Goal: Transaction & Acquisition: Download file/media

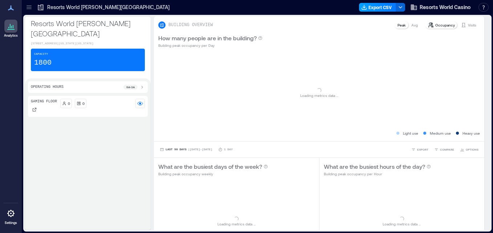
click at [370, 4] on button "Export CSV" at bounding box center [377, 7] width 37 height 9
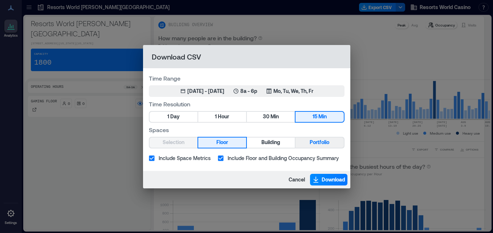
click at [315, 140] on span "Portfolio" at bounding box center [320, 142] width 20 height 9
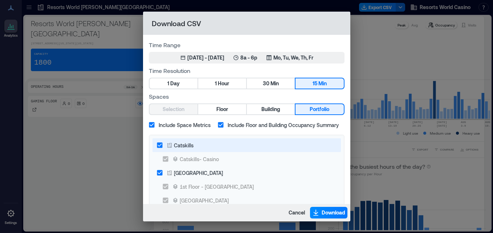
click at [224, 146] on label "Catskills" at bounding box center [242, 145] width 178 height 14
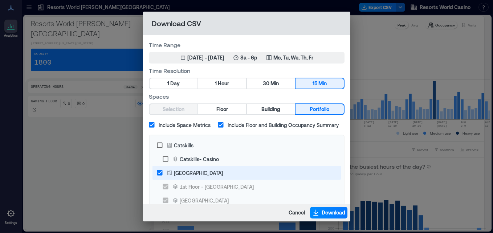
click at [242, 169] on label "[GEOGRAPHIC_DATA]" at bounding box center [242, 173] width 178 height 14
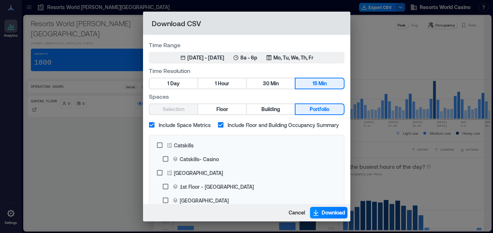
scroll to position [1, 0]
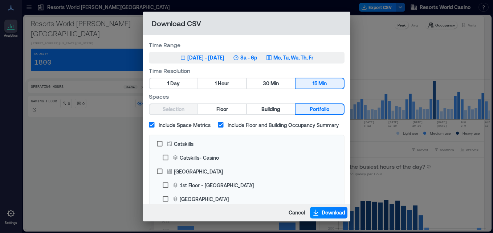
click at [249, 59] on div "8a - 6p" at bounding box center [245, 57] width 24 height 7
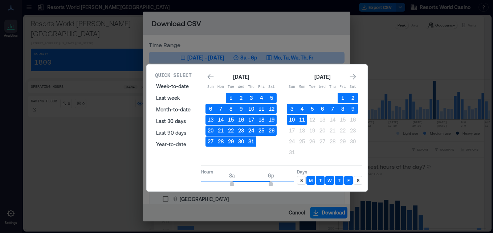
click at [301, 118] on button "11" at bounding box center [302, 120] width 10 height 10
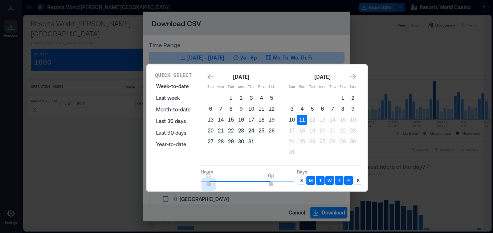
type input "*"
drag, startPoint x: 232, startPoint y: 184, endPoint x: 166, endPoint y: 178, distance: 66.3
click at [166, 178] on div "Quick Select Week-to-date Last week Month-to-date Last 30 days Last 90 days Yea…" at bounding box center [257, 128] width 216 height 124
type input "*"
drag, startPoint x: 259, startPoint y: 180, endPoint x: 217, endPoint y: 176, distance: 42.7
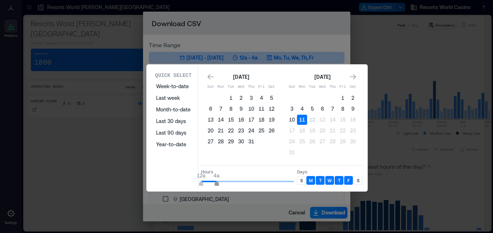
click at [217, 176] on span "12a 4a" at bounding box center [247, 181] width 93 height 11
click at [306, 181] on div "M" at bounding box center [310, 180] width 9 height 9
click at [311, 179] on p "M" at bounding box center [311, 180] width 4 height 6
click at [302, 179] on p "S" at bounding box center [301, 180] width 3 height 6
click at [355, 181] on div "S" at bounding box center [357, 180] width 9 height 9
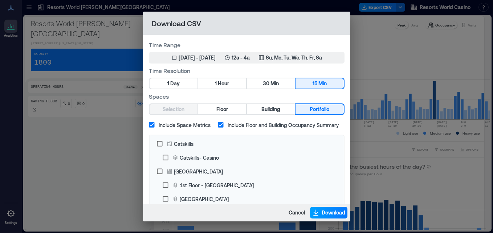
click at [337, 213] on span "Download" at bounding box center [334, 212] width 24 height 7
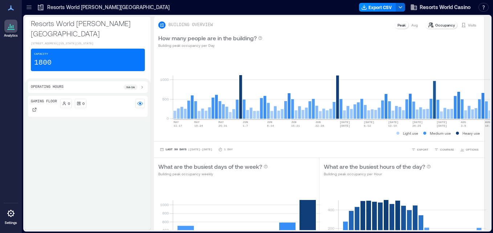
click at [112, 132] on div "Gaming Floor 0 0" at bounding box center [88, 161] width 120 height 131
click at [375, 9] on button "Export CSV" at bounding box center [377, 7] width 37 height 9
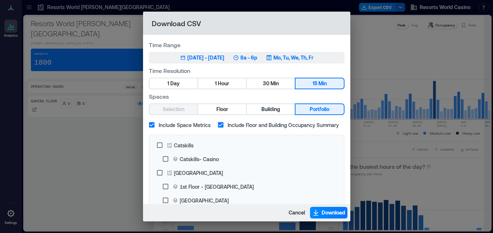
click at [257, 54] on p "8a - 6p" at bounding box center [248, 57] width 17 height 7
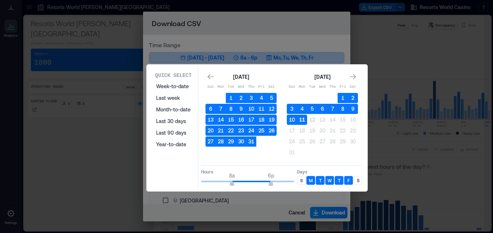
click at [300, 117] on button "11" at bounding box center [302, 120] width 10 height 10
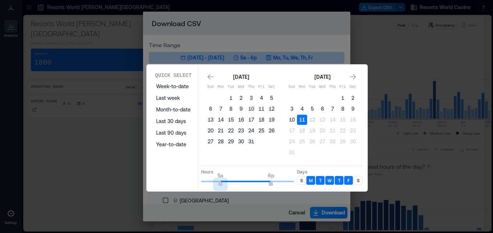
type input "*"
drag, startPoint x: 230, startPoint y: 182, endPoint x: 216, endPoint y: 181, distance: 14.9
click at [216, 183] on span "4a" at bounding box center [216, 184] width 4 height 3
type input "**"
drag, startPoint x: 270, startPoint y: 184, endPoint x: 307, endPoint y: 185, distance: 37.4
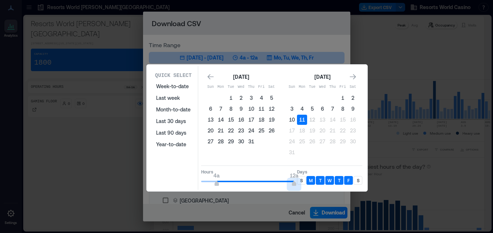
click at [307, 185] on div "Hours 4a 12a Days S M T W T F S" at bounding box center [281, 175] width 161 height 21
click at [304, 181] on div "S" at bounding box center [301, 180] width 9 height 9
click at [358, 184] on div "S" at bounding box center [357, 180] width 9 height 9
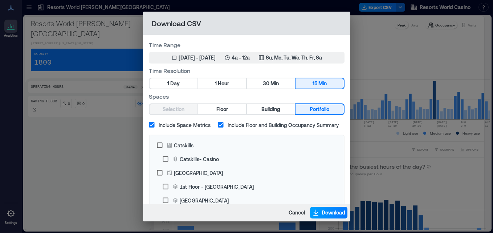
click at [332, 208] on button "Download" at bounding box center [328, 213] width 37 height 12
